Goal: Task Accomplishment & Management: Use online tool/utility

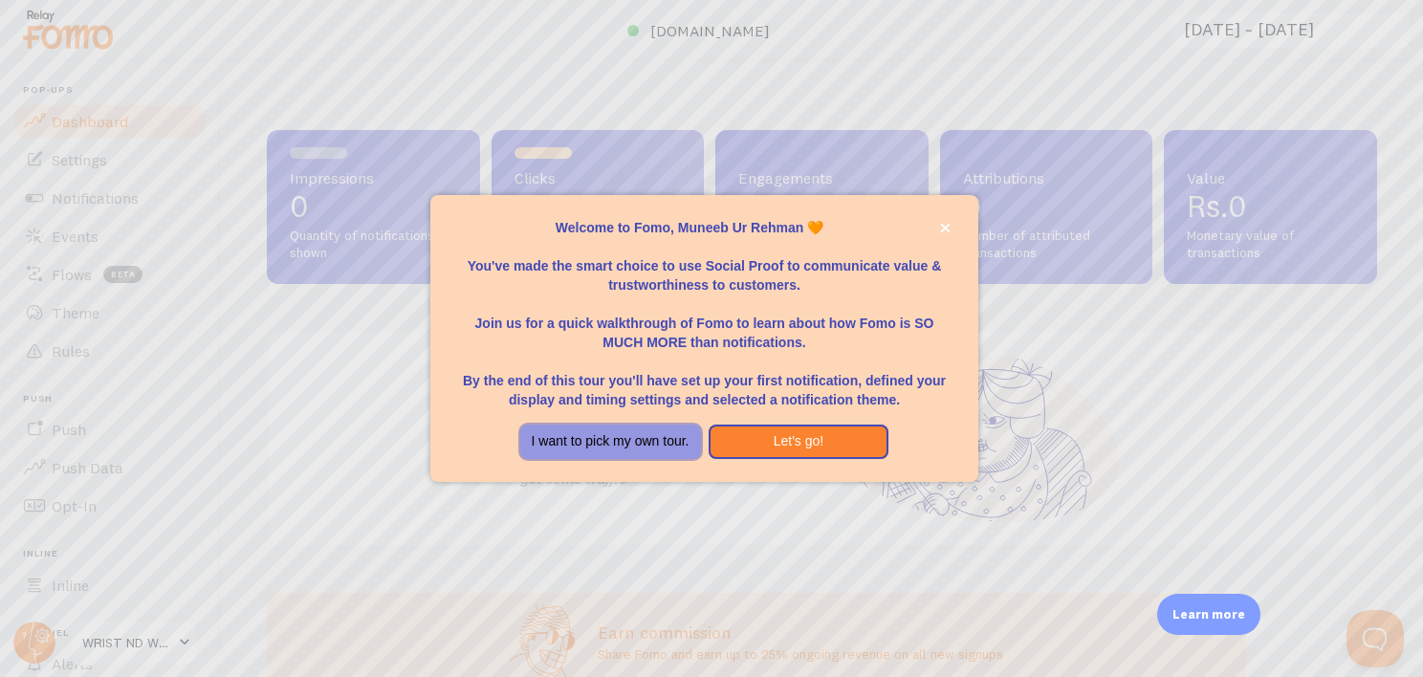
click at [616, 436] on button "I want to pick my own tour." at bounding box center [610, 442] width 181 height 34
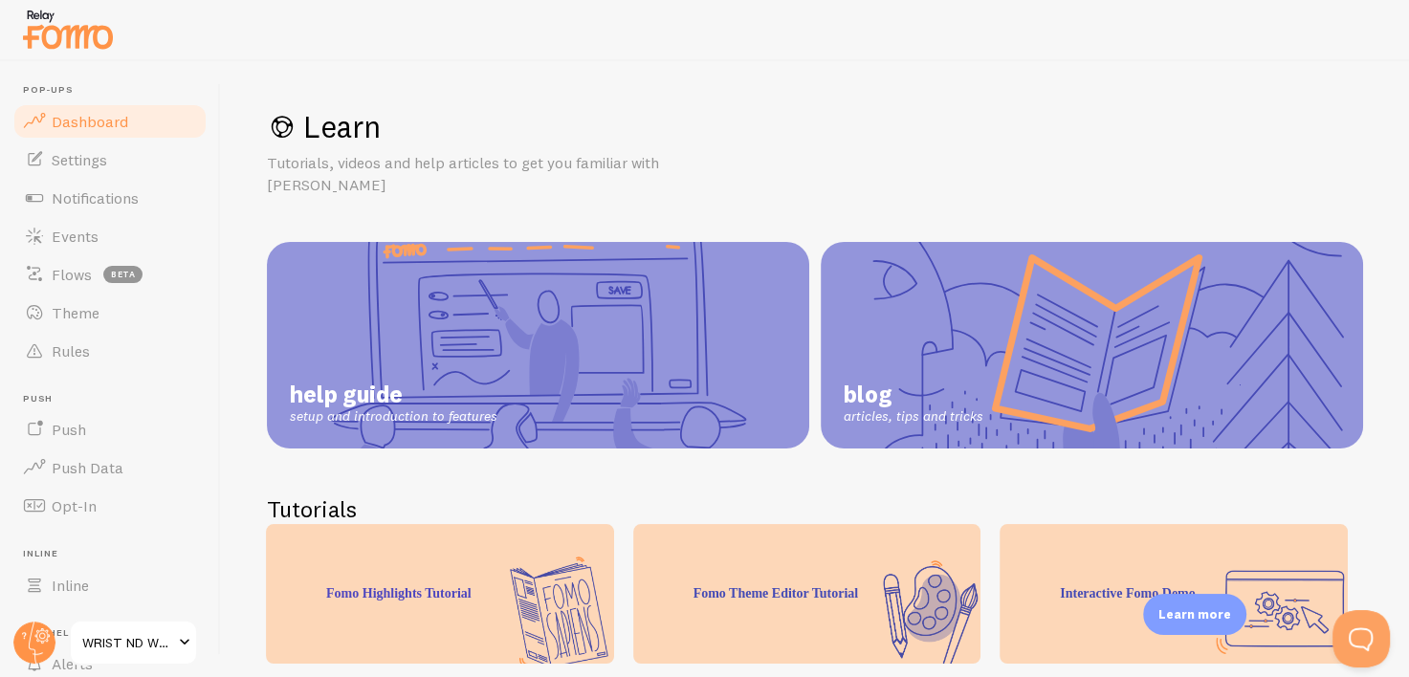
click at [59, 133] on link "Dashboard" at bounding box center [109, 121] width 197 height 38
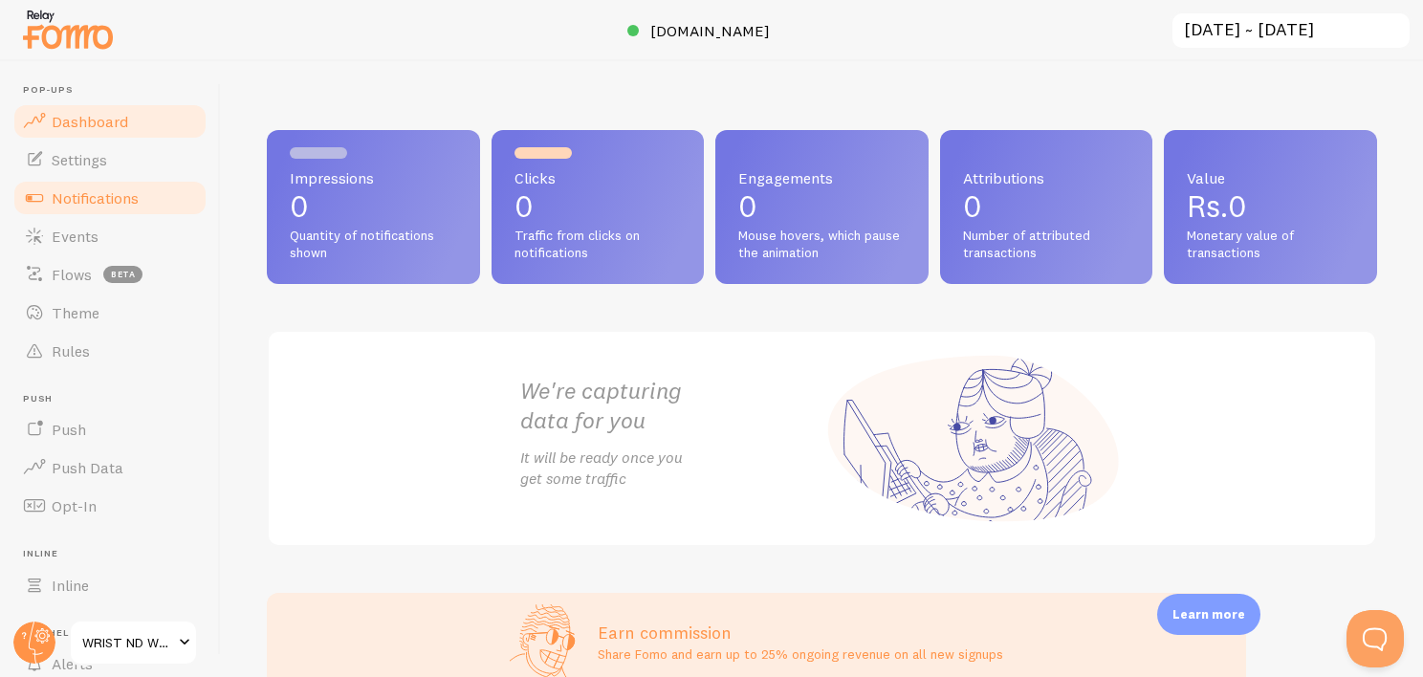
click at [94, 195] on span "Notifications" at bounding box center [95, 197] width 87 height 19
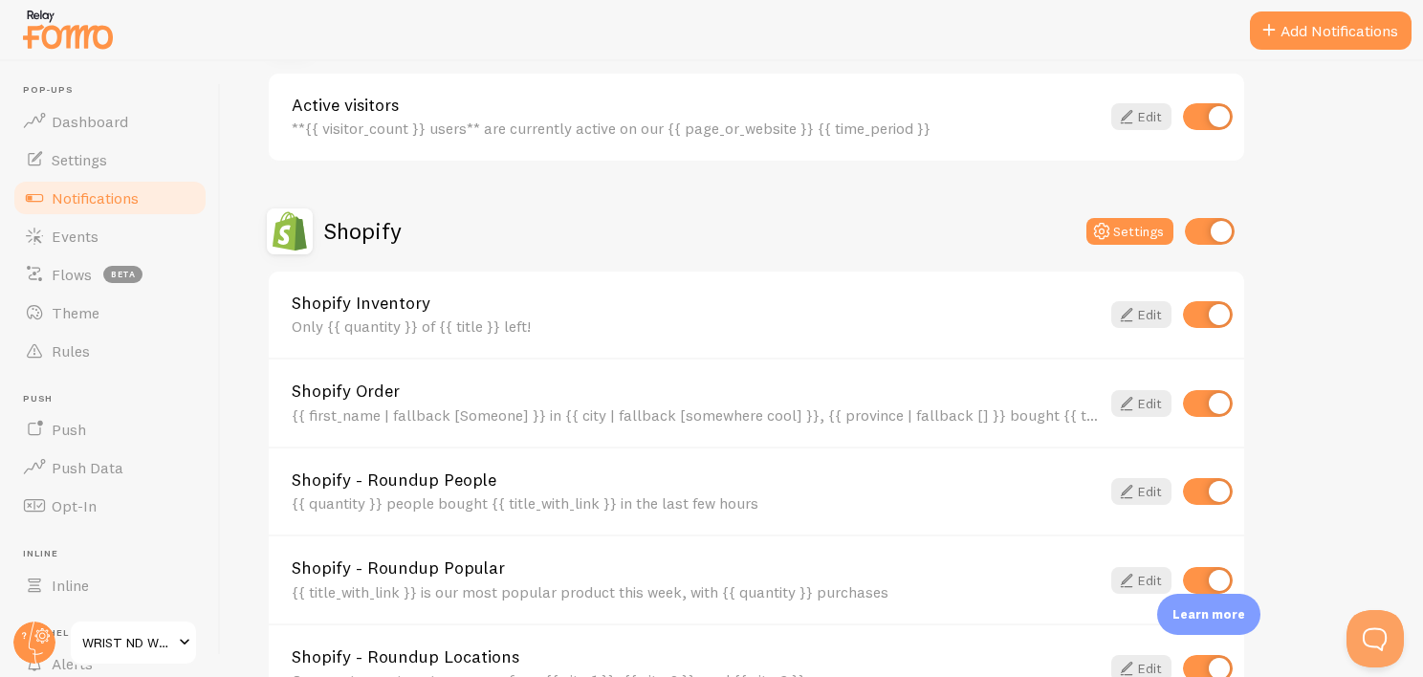
scroll to position [858, 0]
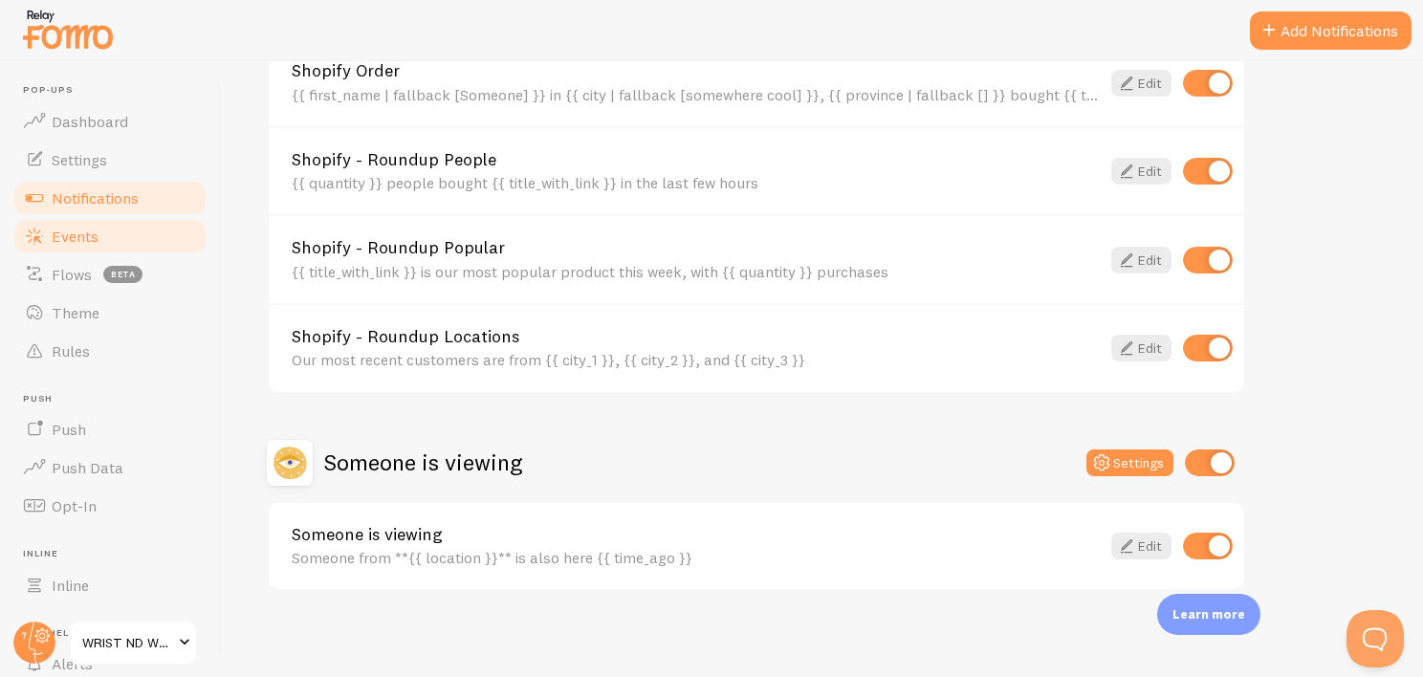
click at [134, 227] on link "Events" at bounding box center [109, 236] width 197 height 38
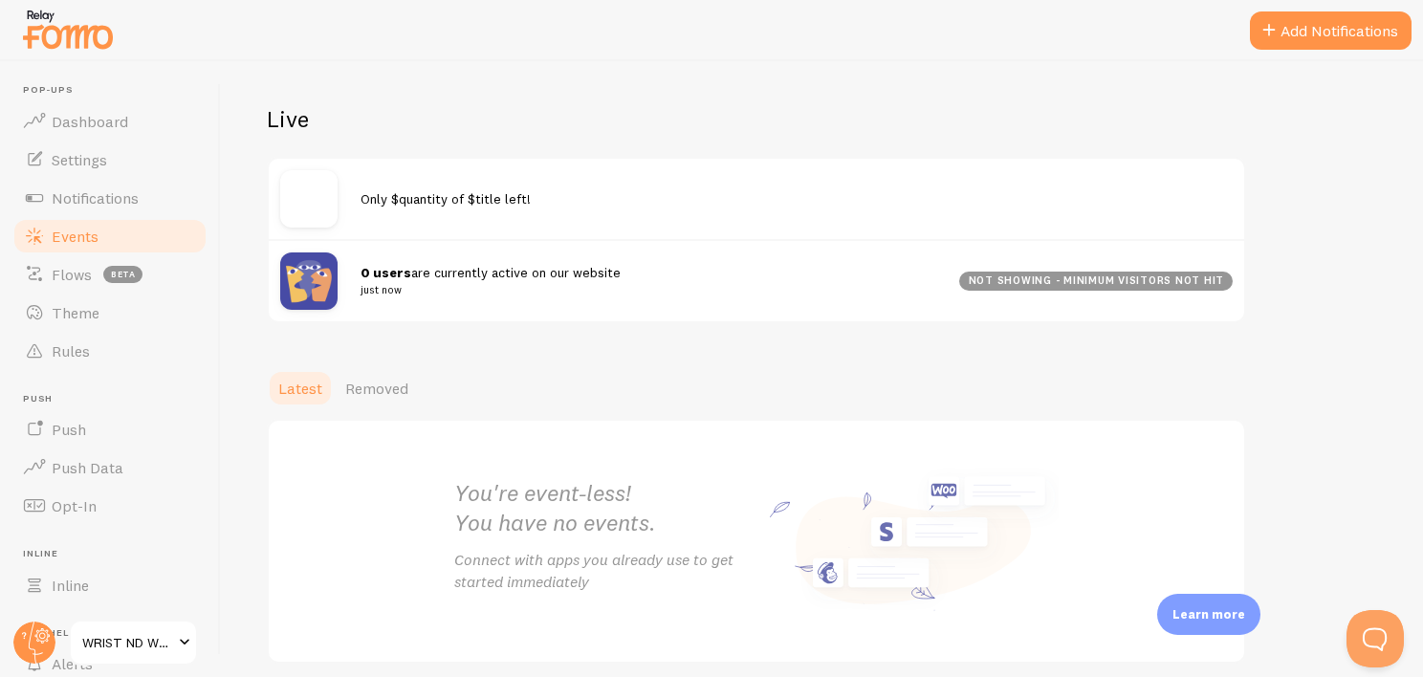
scroll to position [180, 0]
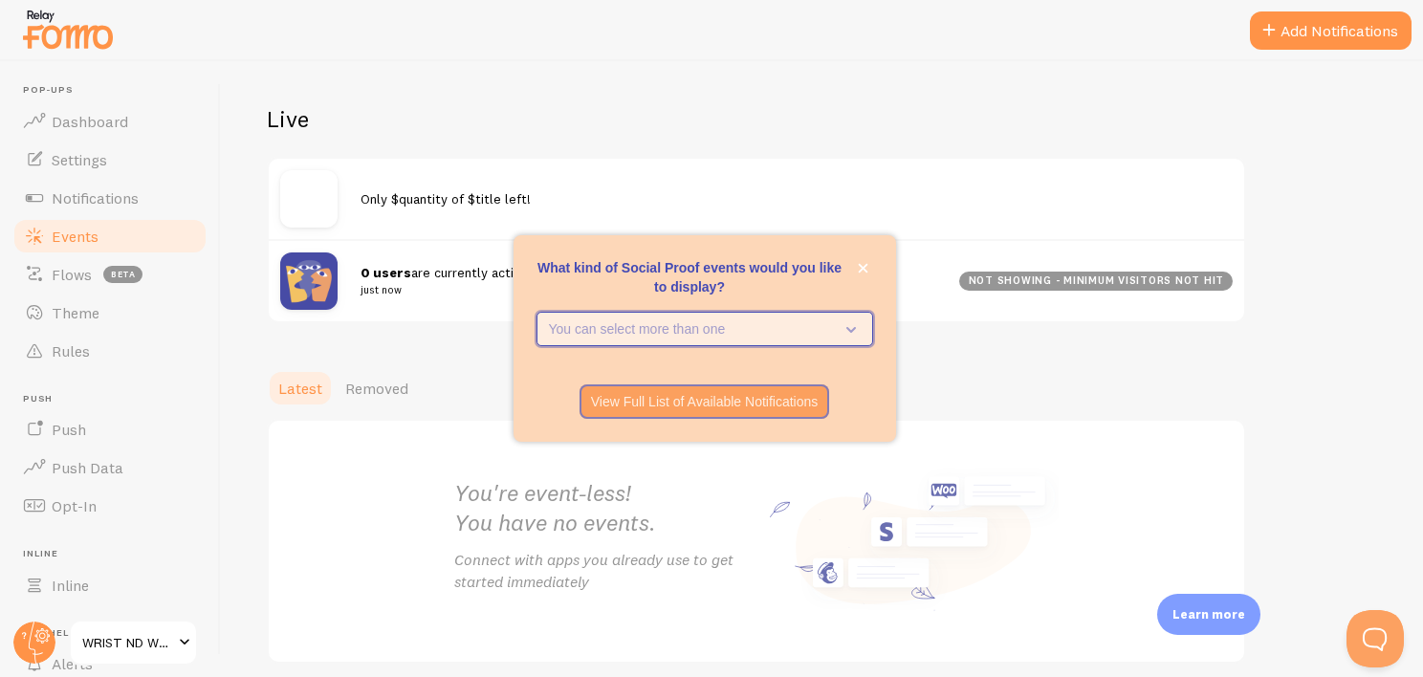
click at [850, 332] on icon "What kind of Social Proof events would you like to display?" at bounding box center [851, 330] width 10 height 6
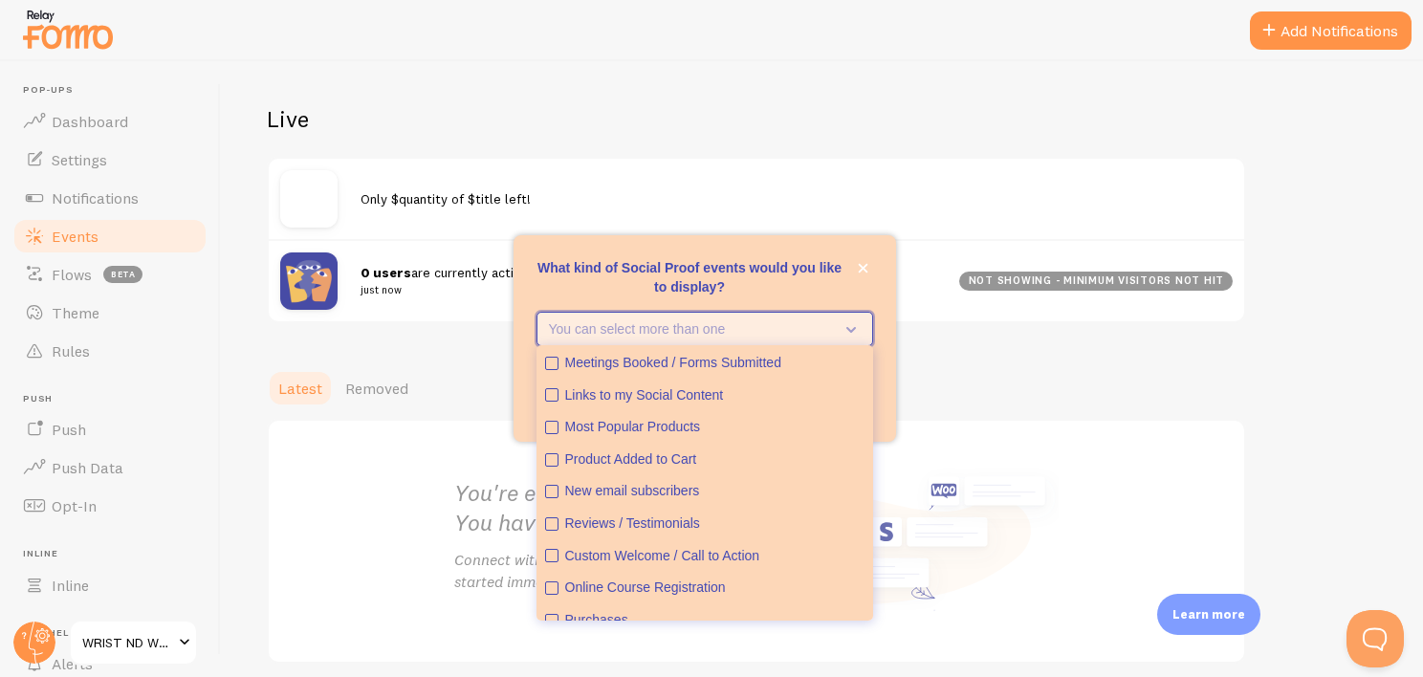
click at [850, 332] on icon "What kind of Social Proof events would you like to display?" at bounding box center [851, 330] width 10 height 6
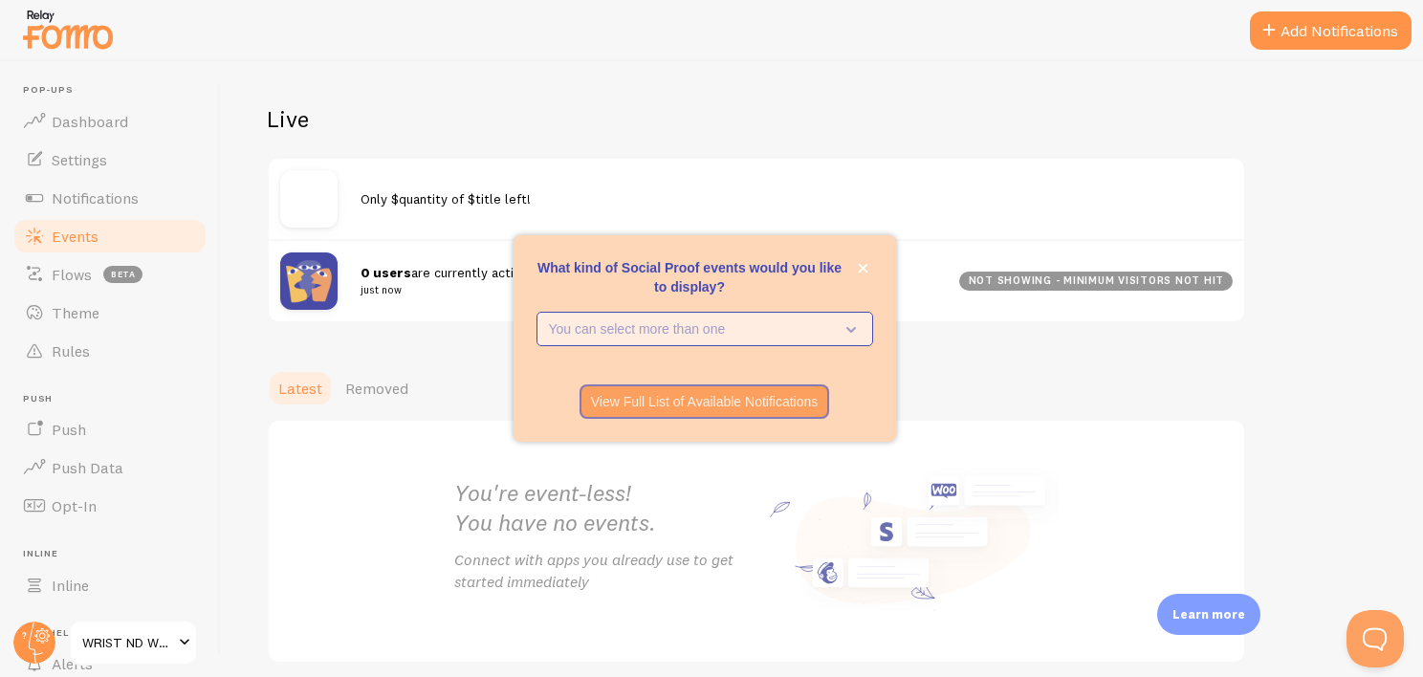
click at [796, 325] on p "You can select more than one" at bounding box center [691, 328] width 285 height 19
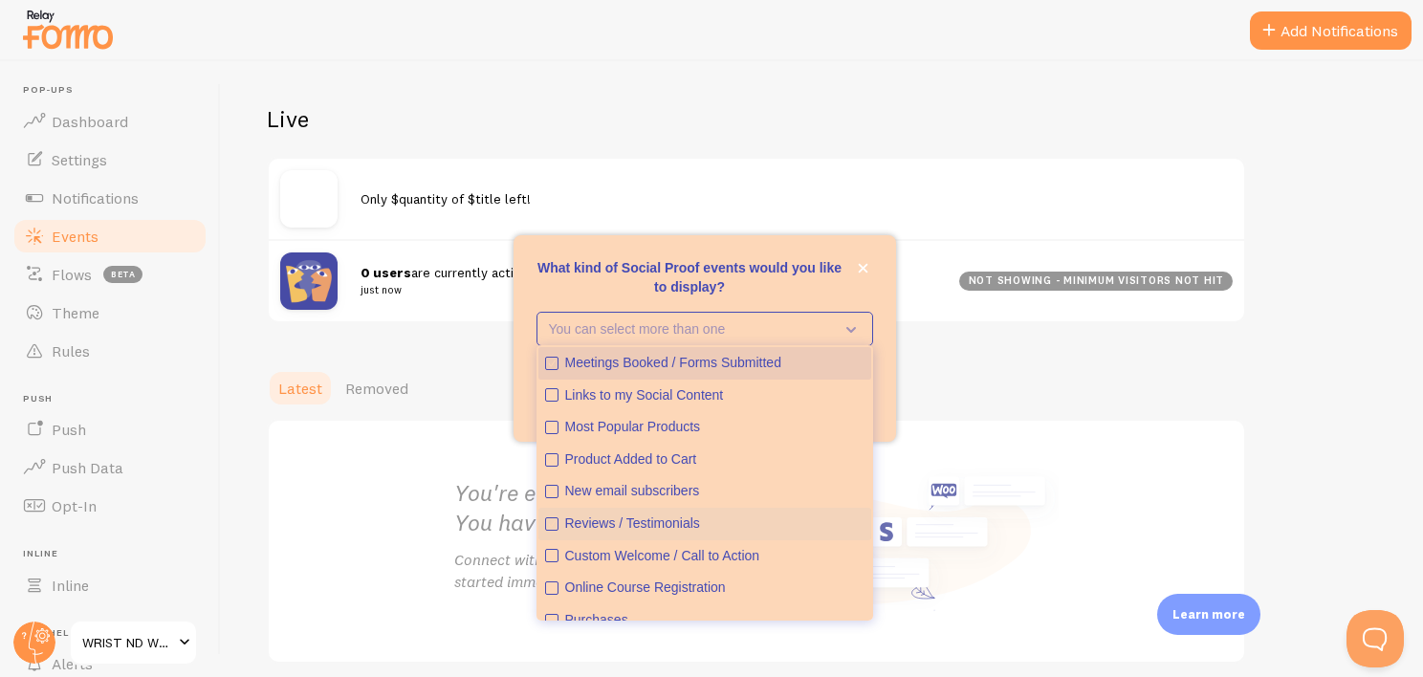
scroll to position [50, 0]
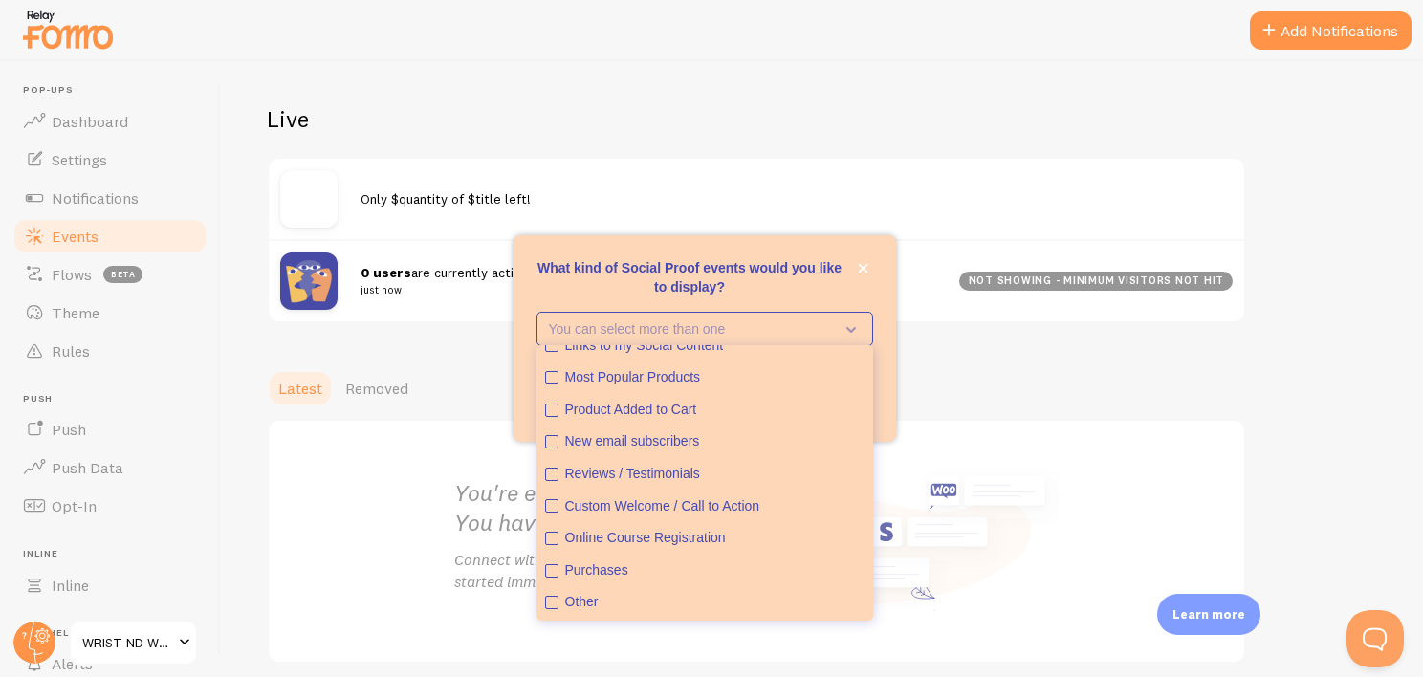
click at [320, 541] on div "You're event-less! You have no events. Connect with apps you already use to get…" at bounding box center [756, 541] width 979 height 245
click at [861, 268] on icon "close," at bounding box center [863, 268] width 11 height 11
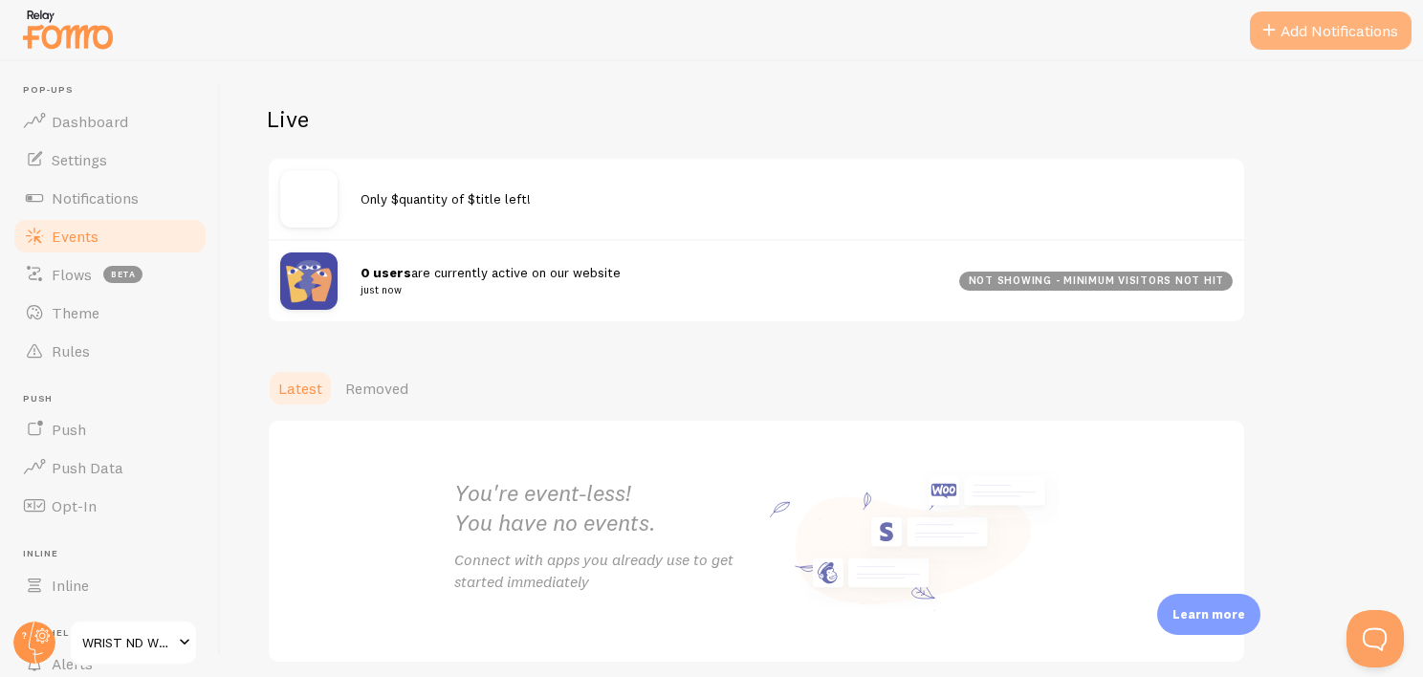
click at [1310, 26] on button "Add Notifications" at bounding box center [1331, 30] width 162 height 38
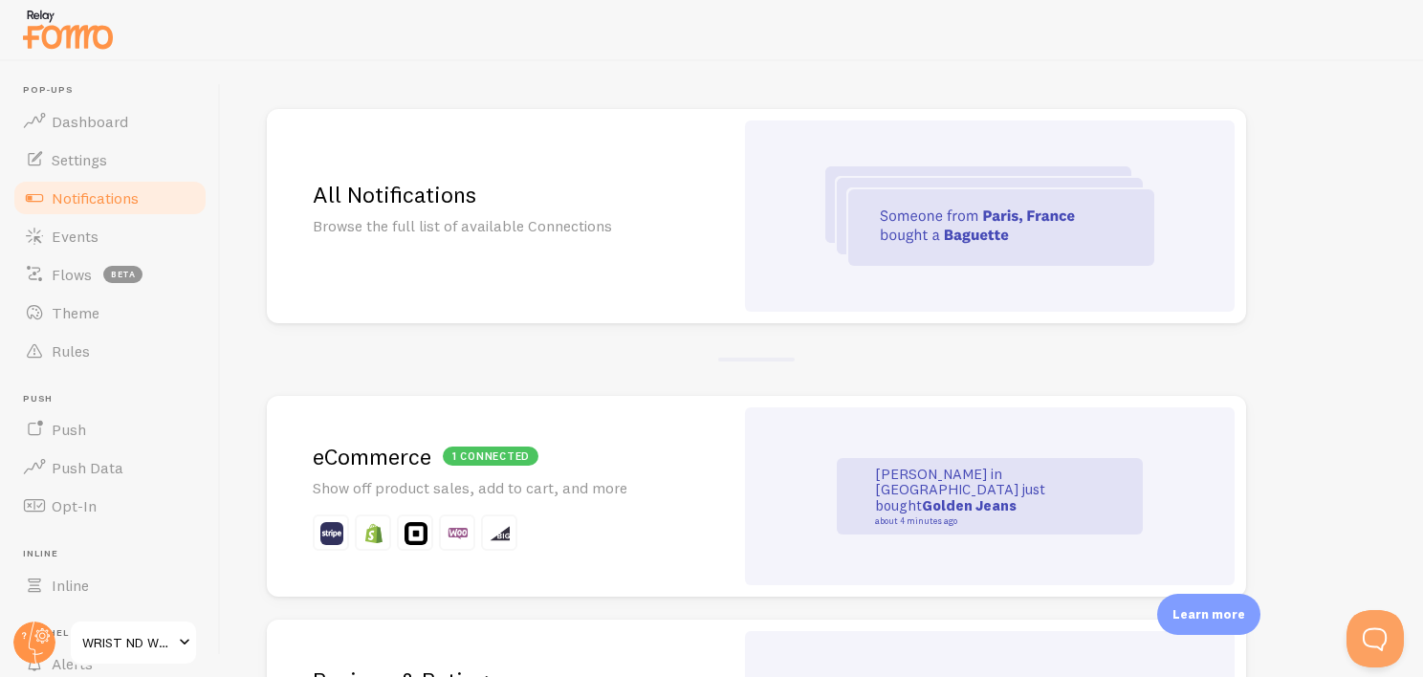
scroll to position [134, 0]
click at [541, 230] on p "Browse the full list of available Connections" at bounding box center [500, 225] width 375 height 22
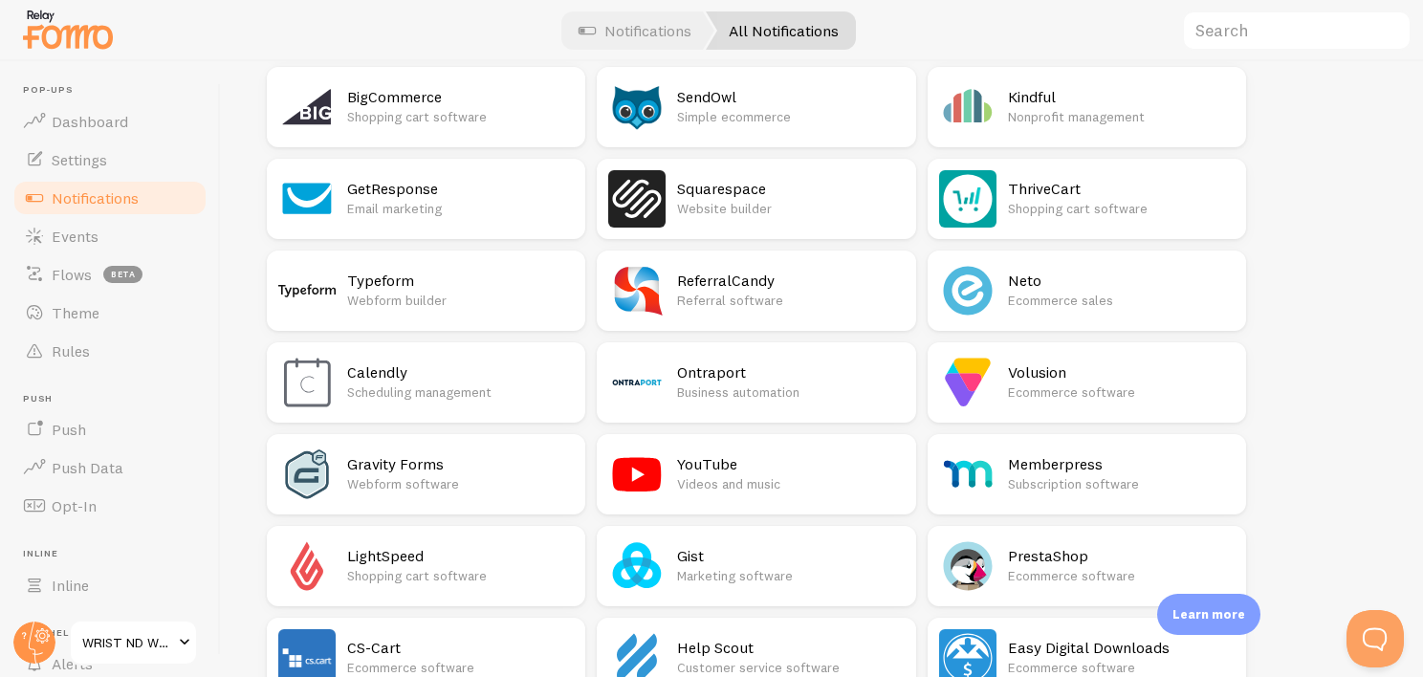
scroll to position [1631, 0]
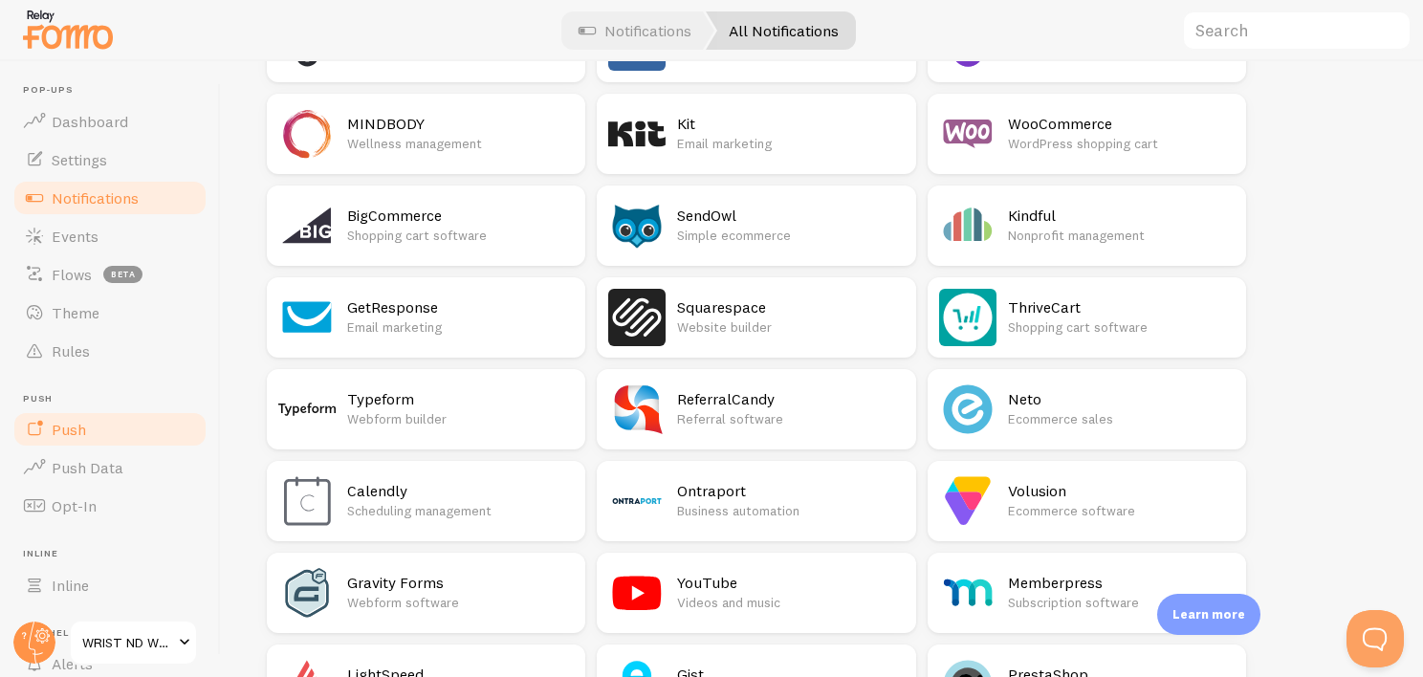
click at [146, 435] on link "Push" at bounding box center [109, 429] width 197 height 38
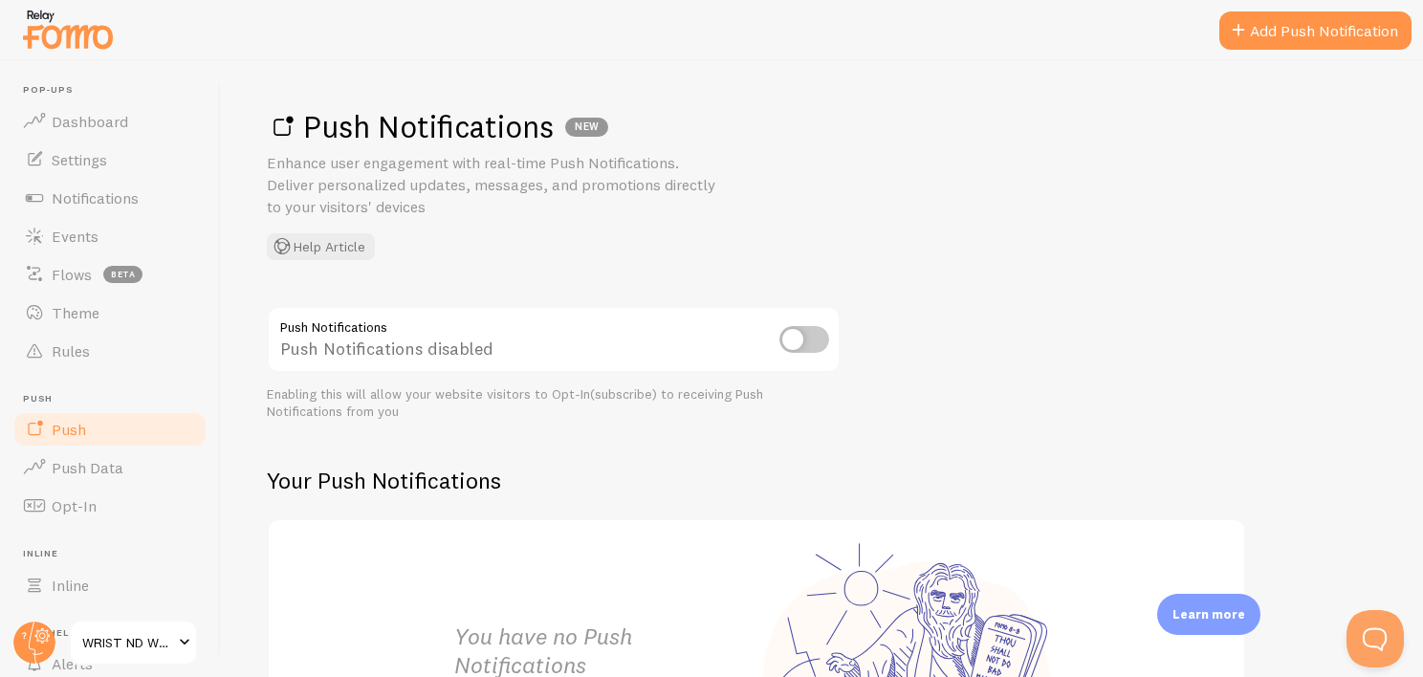
scroll to position [151, 0]
